Goal: Check status: Check status

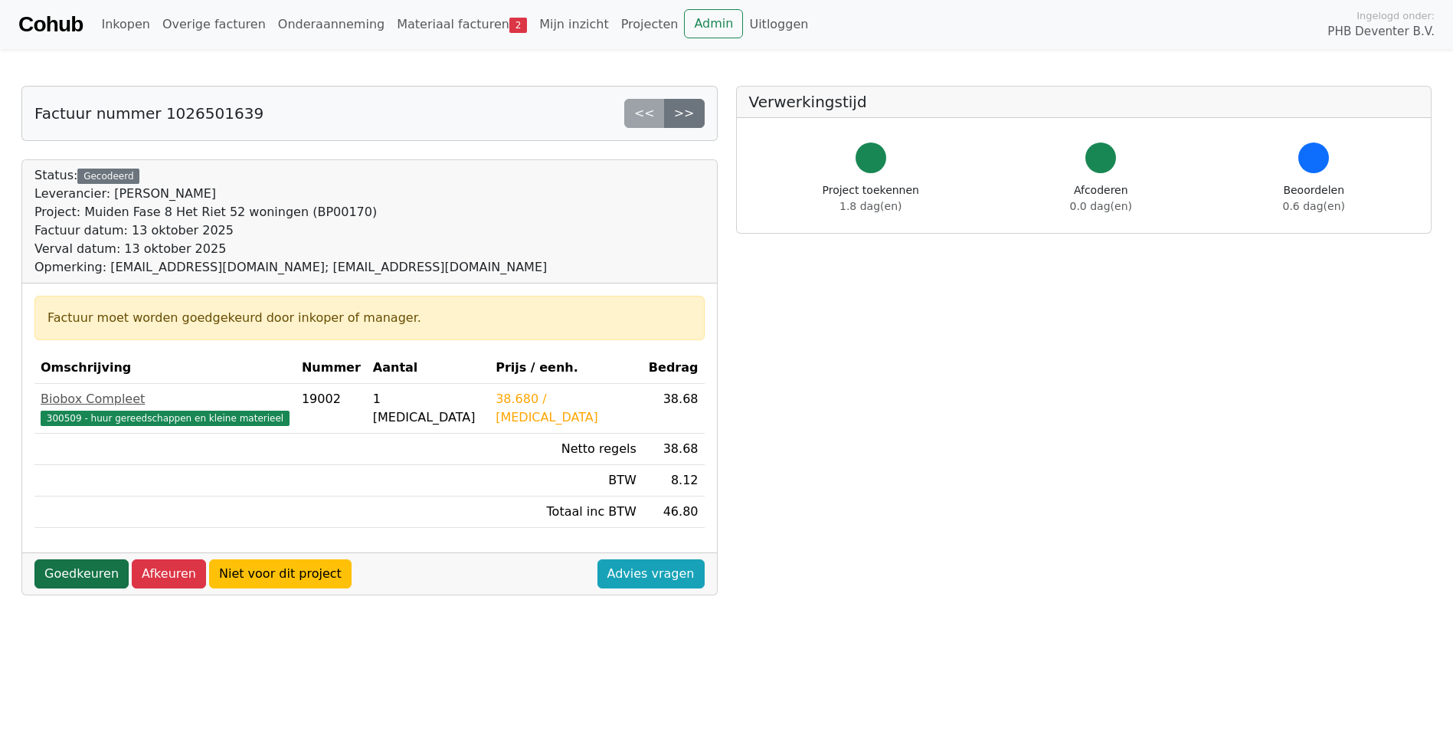
click at [86, 568] on link "Goedkeuren" at bounding box center [81, 573] width 94 height 29
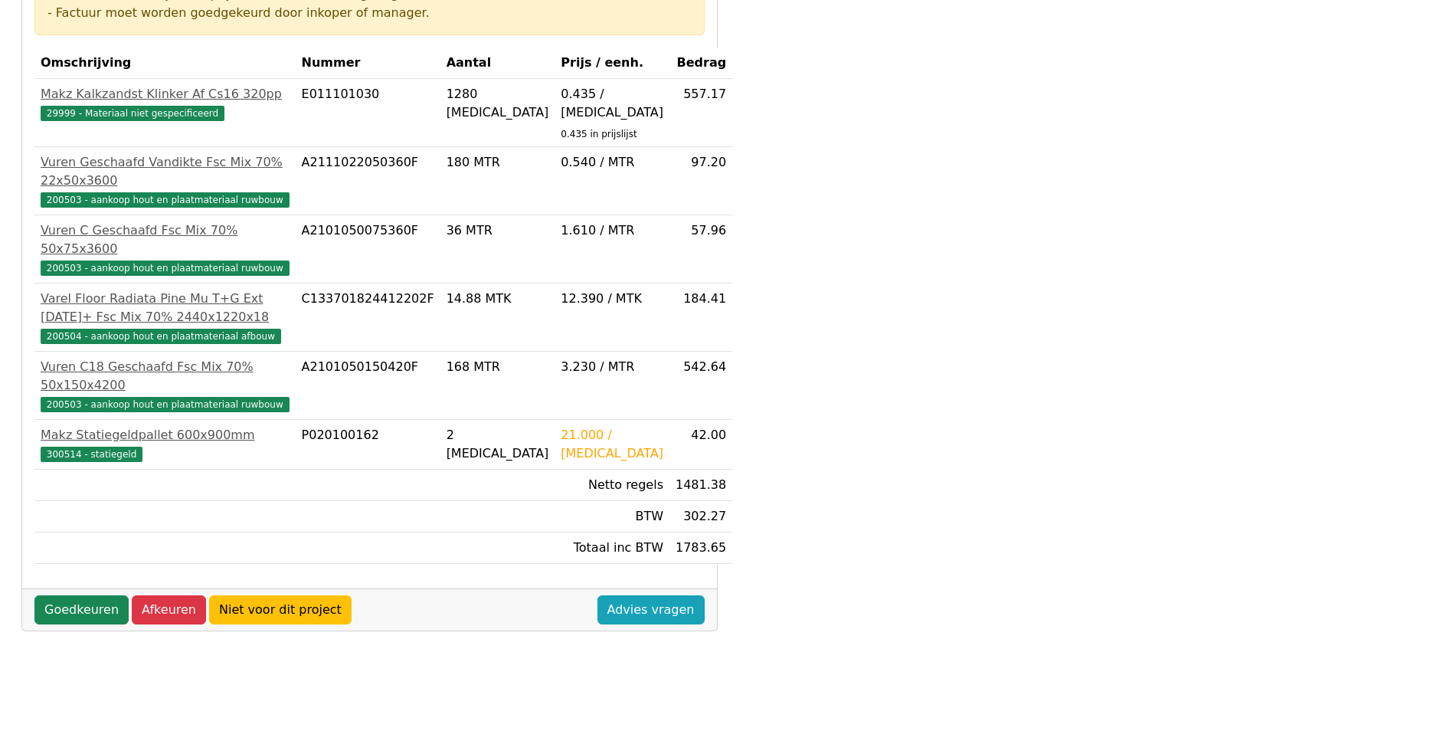
scroll to position [306, 0]
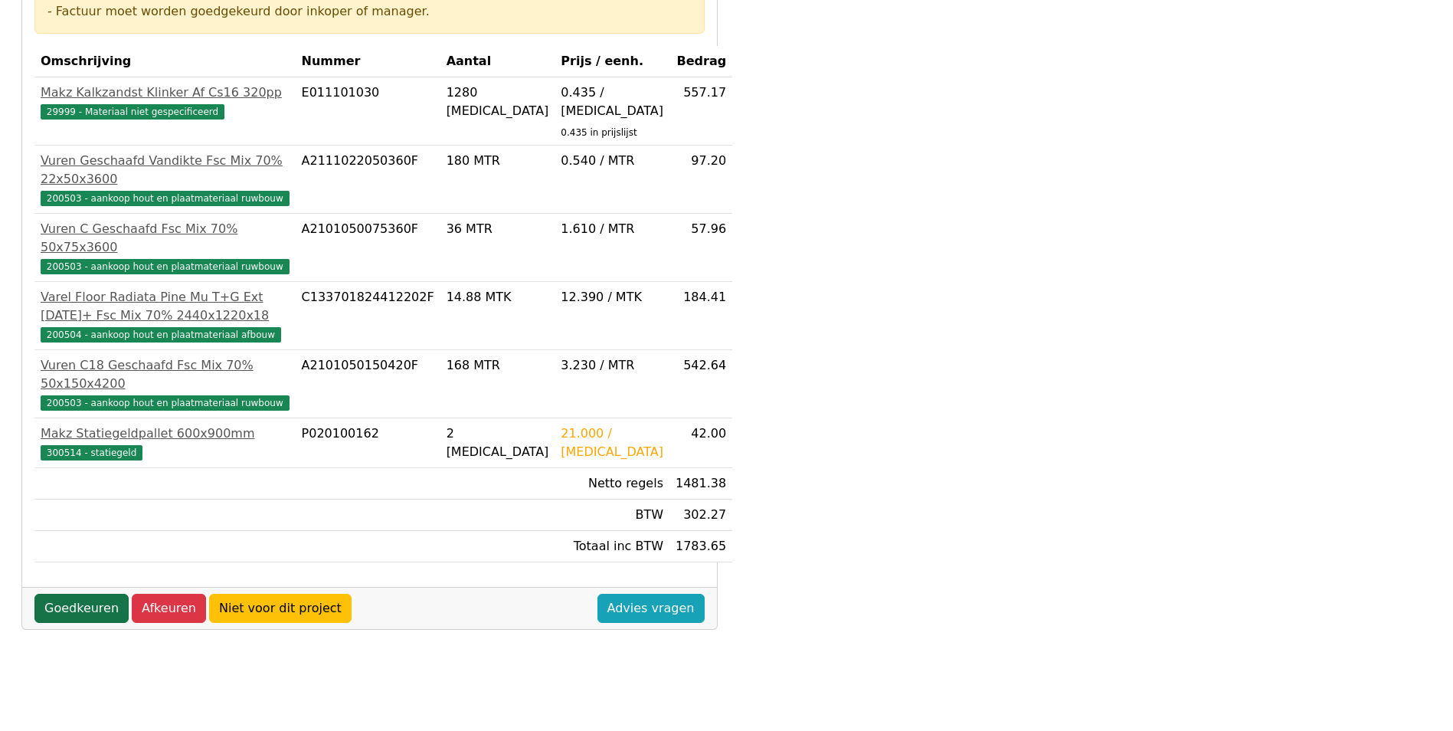
click at [88, 594] on link "Goedkeuren" at bounding box center [81, 608] width 94 height 29
